Goal: Information Seeking & Learning: Learn about a topic

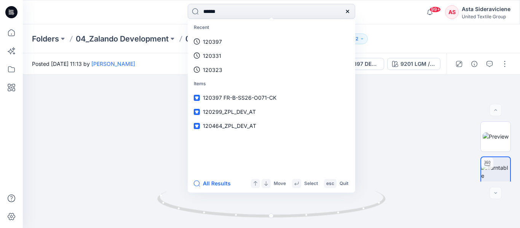
type input "******"
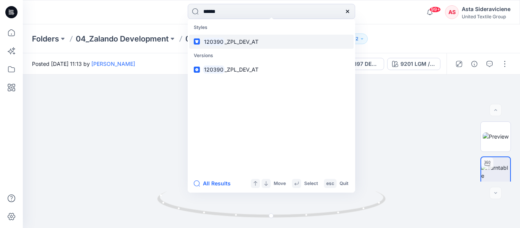
click at [237, 41] on span "_ZPL_DEV_AT" at bounding box center [242, 41] width 34 height 6
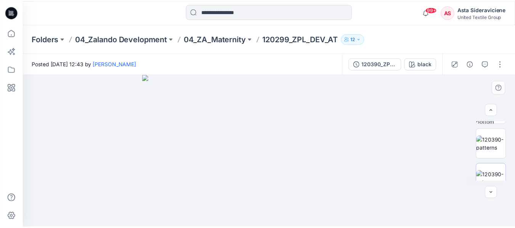
scroll to position [114, 0]
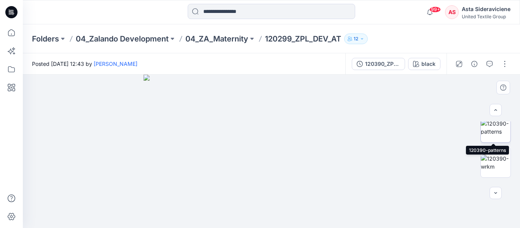
click at [496, 133] on img at bounding box center [496, 128] width 30 height 16
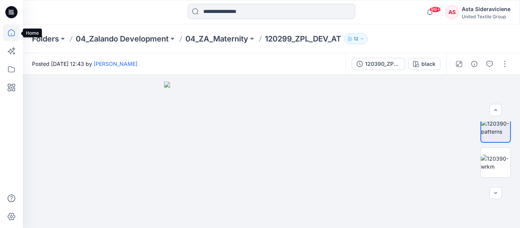
click at [11, 35] on icon at bounding box center [11, 32] width 17 height 17
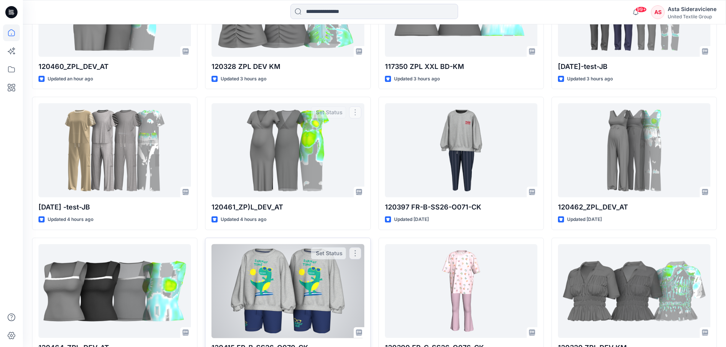
scroll to position [367, 0]
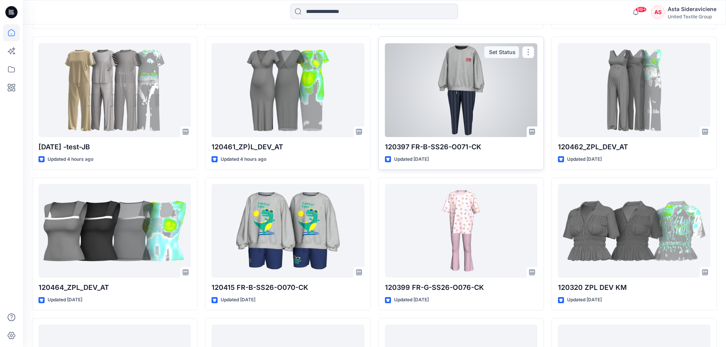
click at [469, 108] on div at bounding box center [461, 90] width 152 height 94
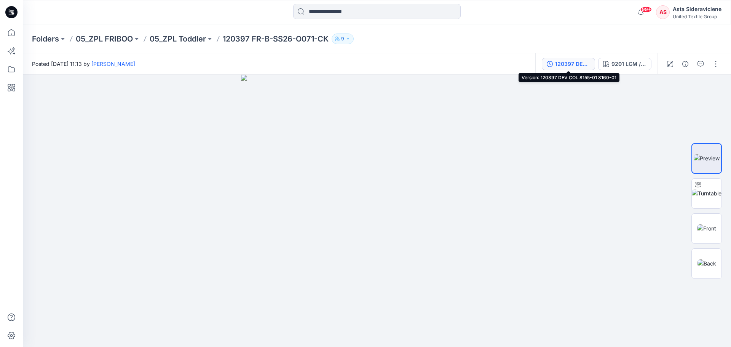
click at [514, 64] on div "120397 DEV COL 8155-01 8160-01" at bounding box center [572, 64] width 35 height 8
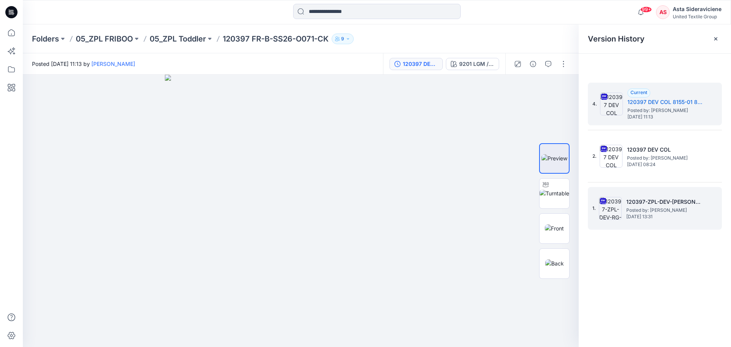
click at [514, 205] on h5 "120397-ZPL-DEV-RG-JB" at bounding box center [665, 201] width 76 height 9
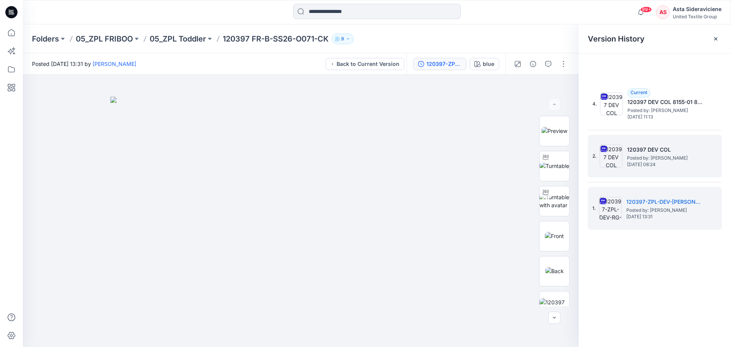
click at [514, 157] on span "Posted by: Lise Stougaard" at bounding box center [665, 158] width 76 height 8
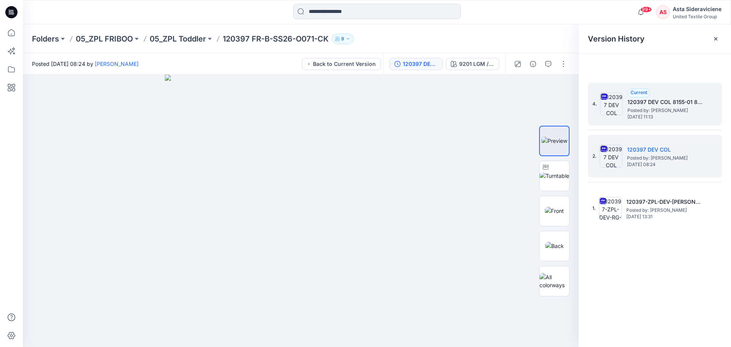
click at [514, 103] on h5 "120397 DEV COL 8155-01 8160-01" at bounding box center [666, 102] width 76 height 9
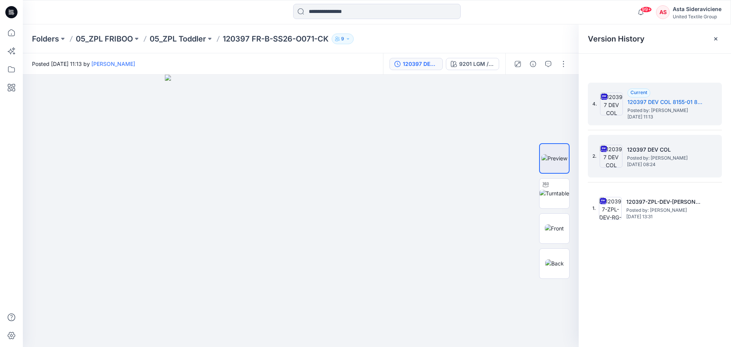
click at [514, 154] on span "Posted by: Lise Stougaard" at bounding box center [665, 158] width 76 height 8
